Goal: Task Accomplishment & Management: Use online tool/utility

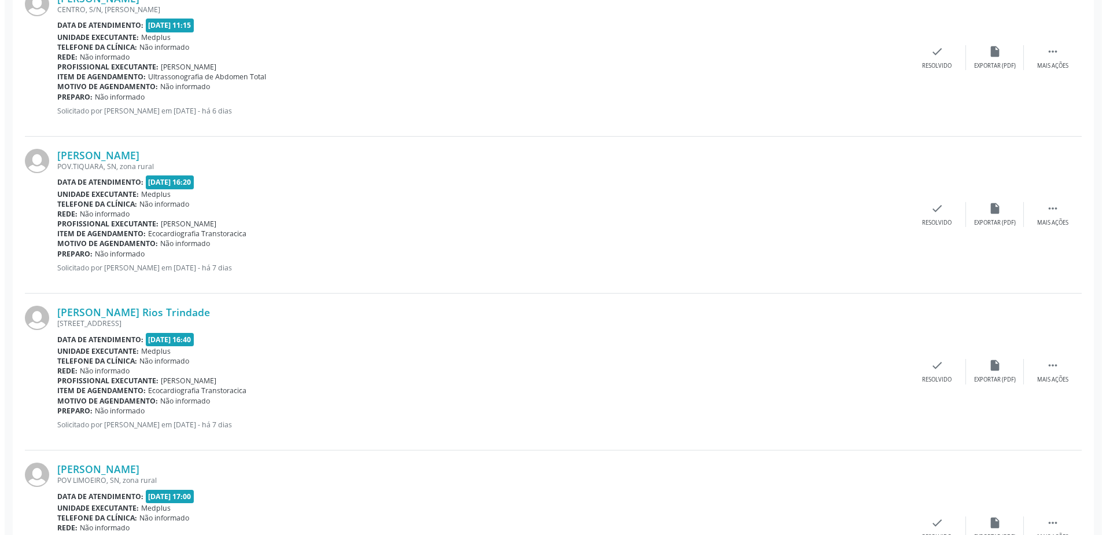
scroll to position [613, 0]
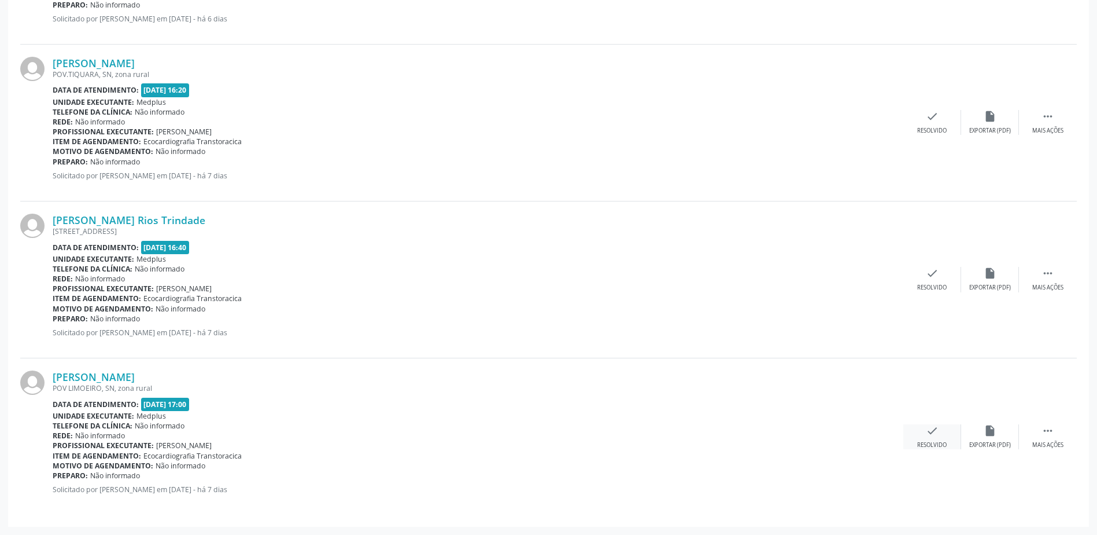
click at [926, 441] on div "Resolvido" at bounding box center [932, 445] width 30 height 8
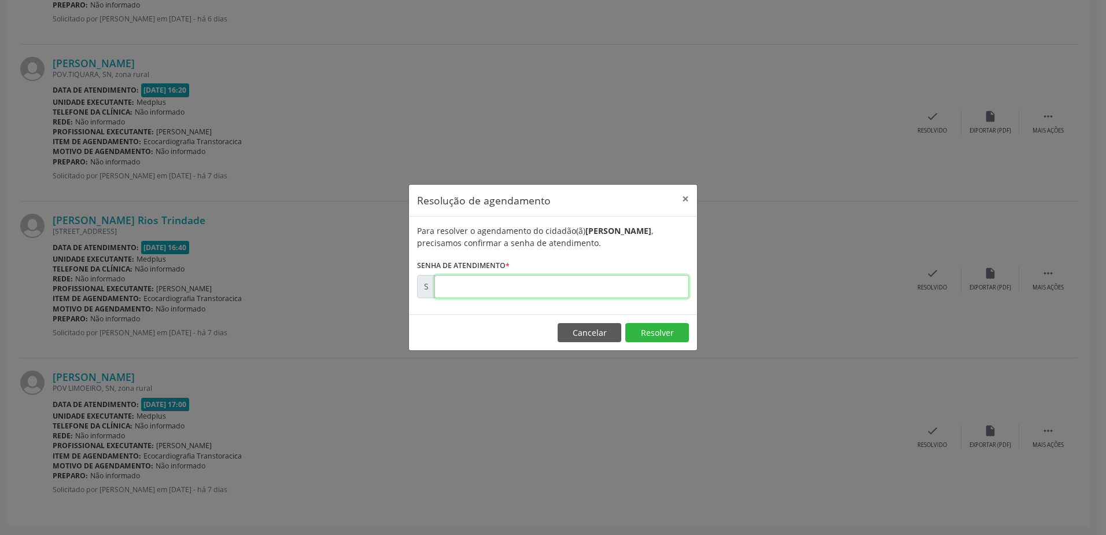
click at [447, 286] on input "text" at bounding box center [561, 286] width 255 height 23
type input "00178773"
click at [655, 331] on button "Resolver" at bounding box center [657, 333] width 64 height 20
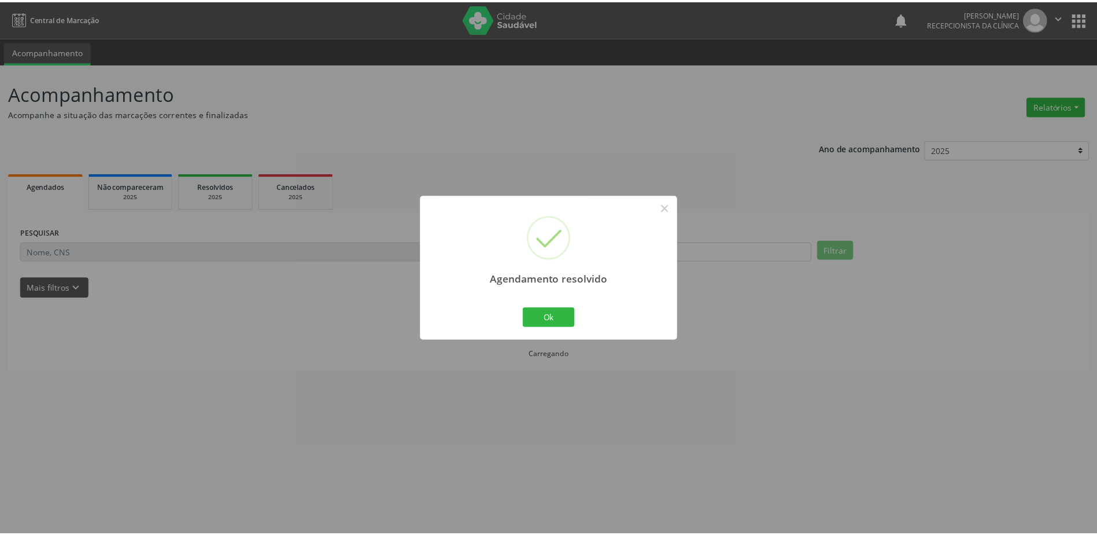
scroll to position [0, 0]
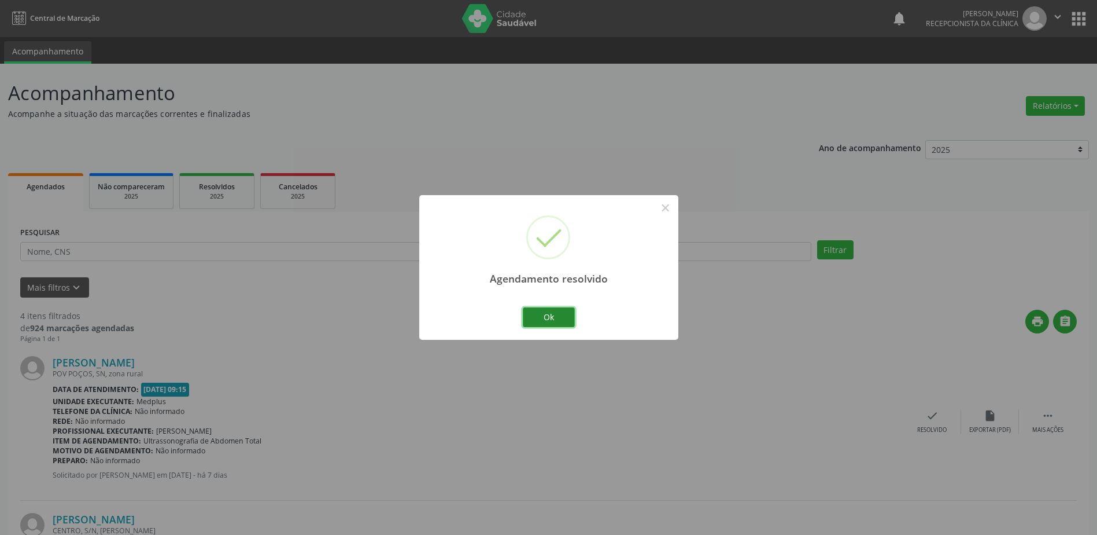
click at [561, 317] on button "Ok" at bounding box center [549, 317] width 52 height 20
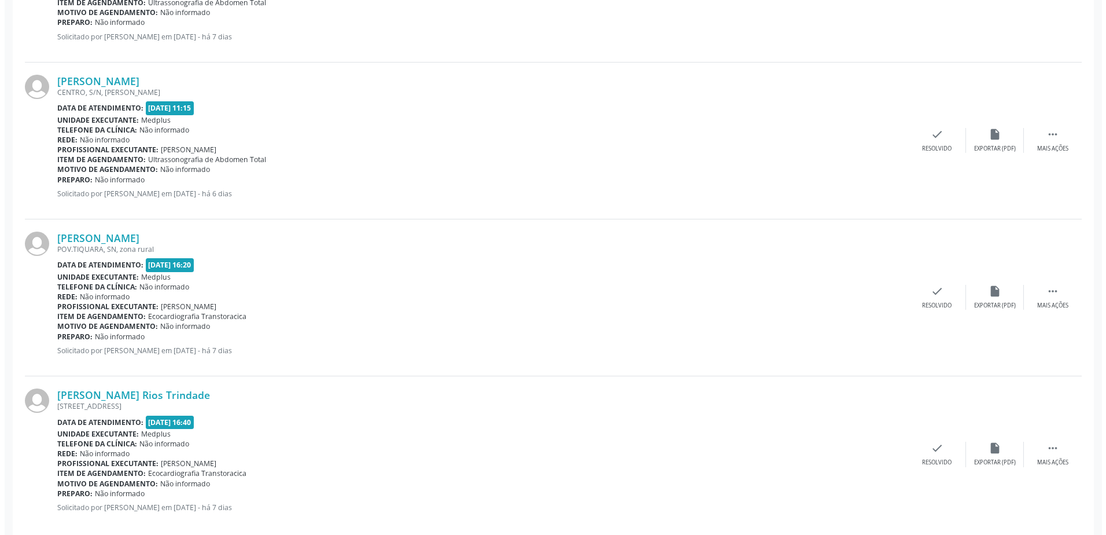
scroll to position [456, 0]
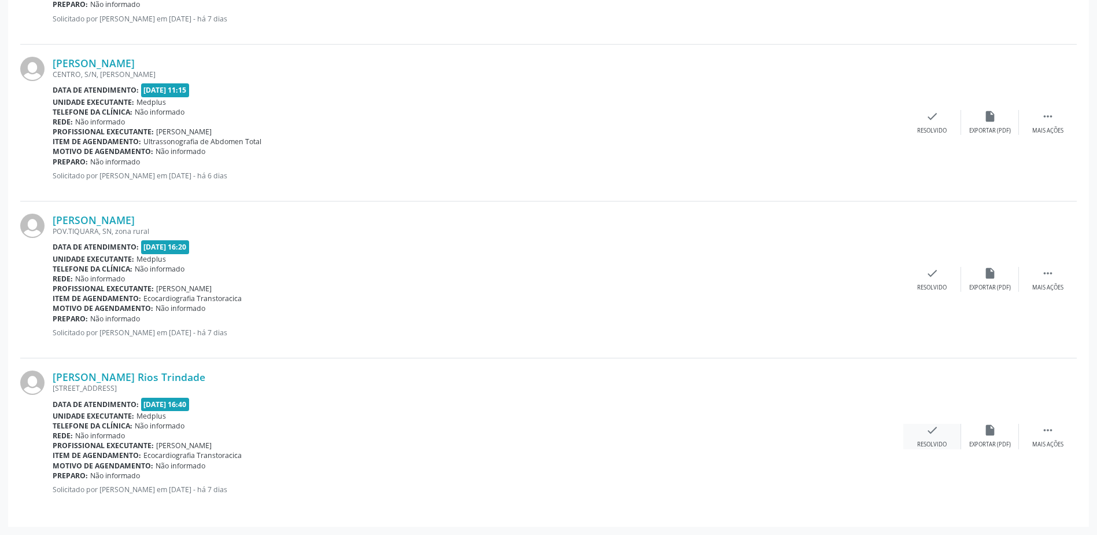
click at [940, 437] on div "check Resolvido" at bounding box center [933, 435] width 58 height 25
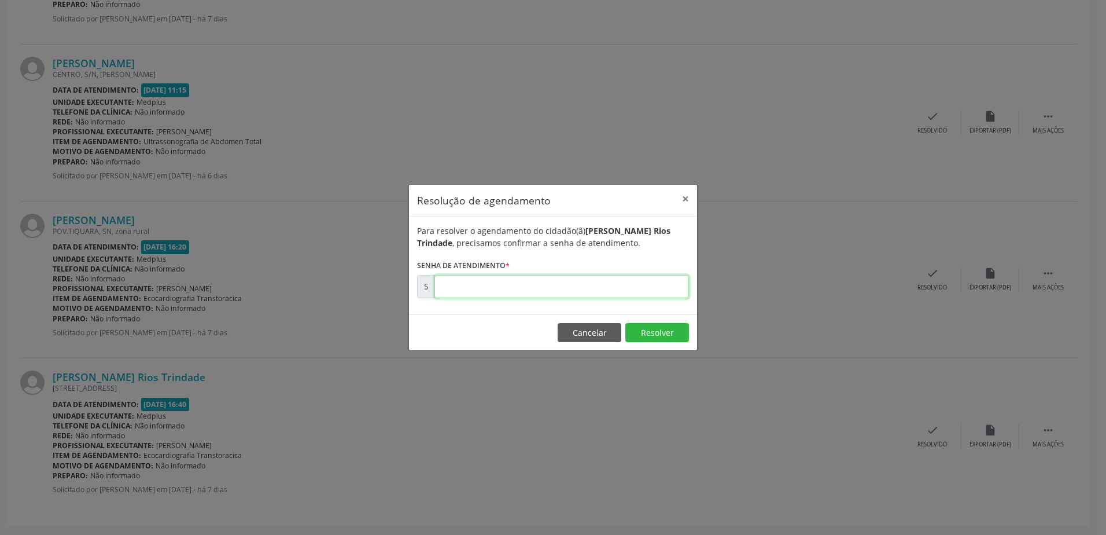
click at [455, 292] on input "text" at bounding box center [561, 286] width 255 height 23
type input "00178768"
click at [664, 336] on button "Resolver" at bounding box center [657, 333] width 64 height 20
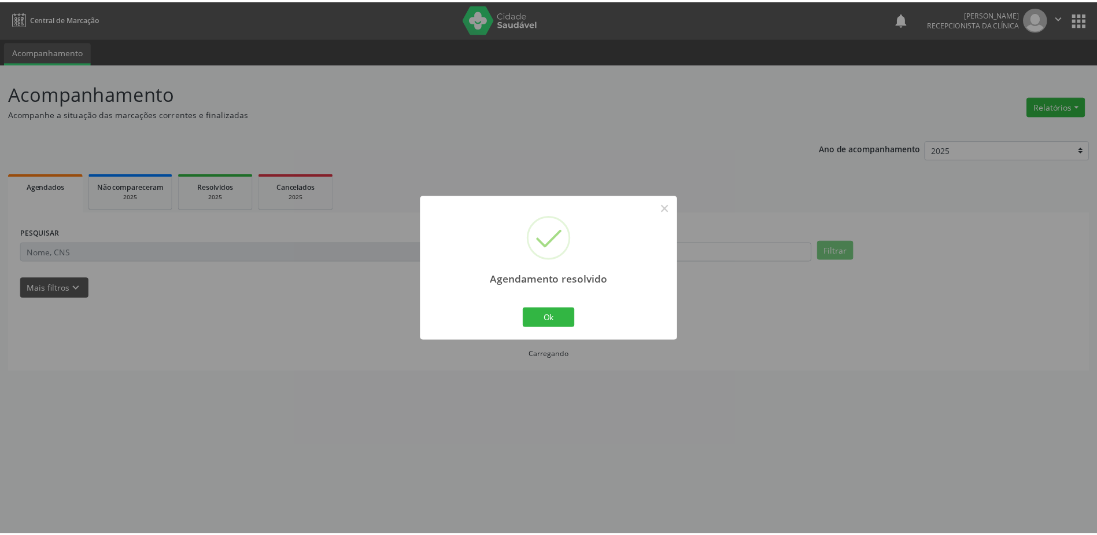
scroll to position [0, 0]
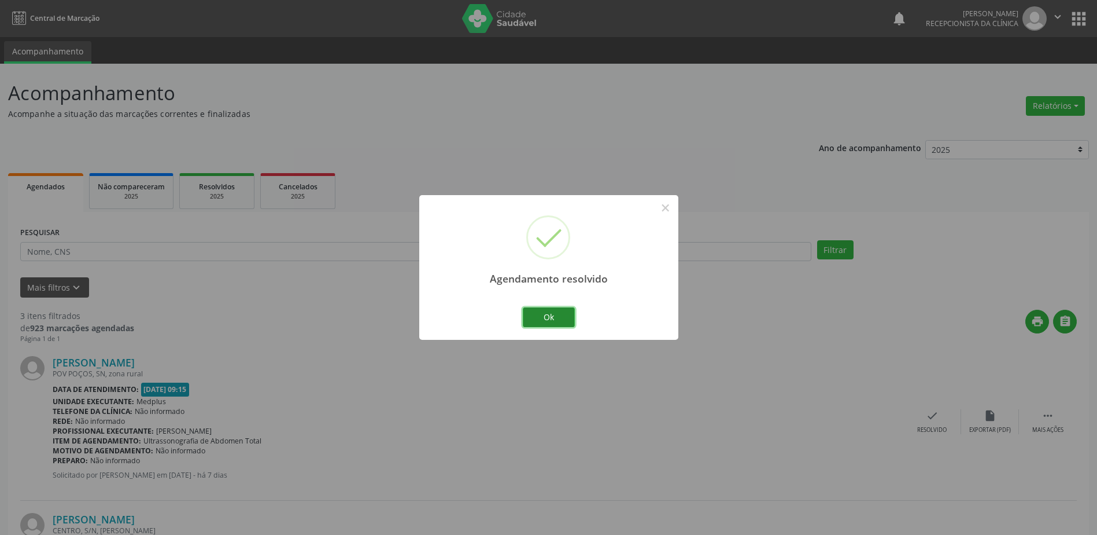
click at [546, 318] on button "Ok" at bounding box center [549, 317] width 52 height 20
